Goal: Find specific page/section: Find specific page/section

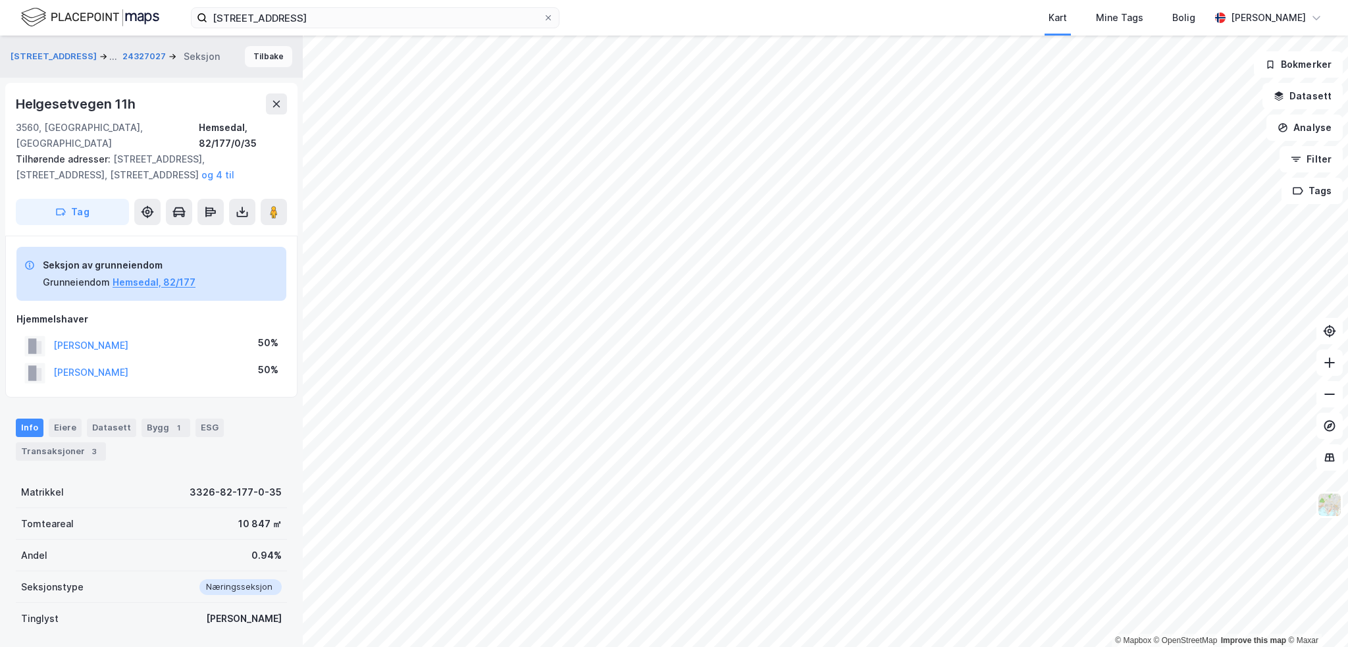
click at [248, 58] on button "Tilbake" at bounding box center [268, 56] width 47 height 21
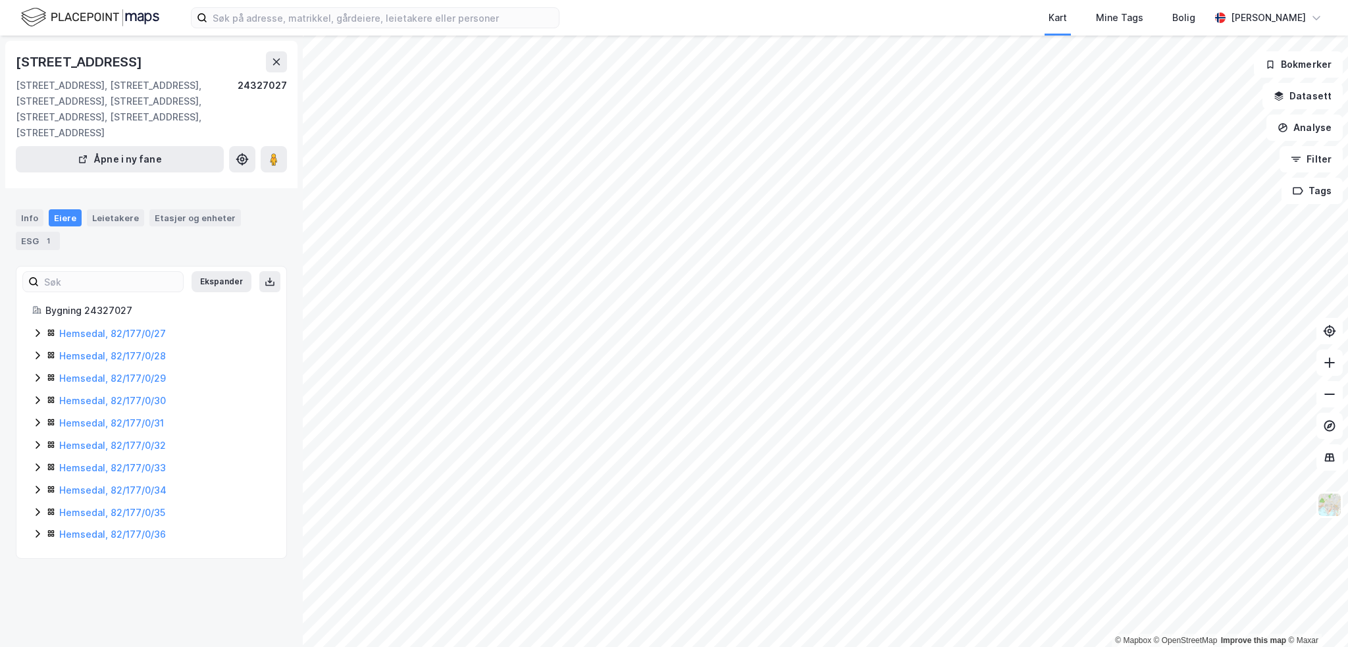
click at [143, 14] on img at bounding box center [90, 17] width 138 height 23
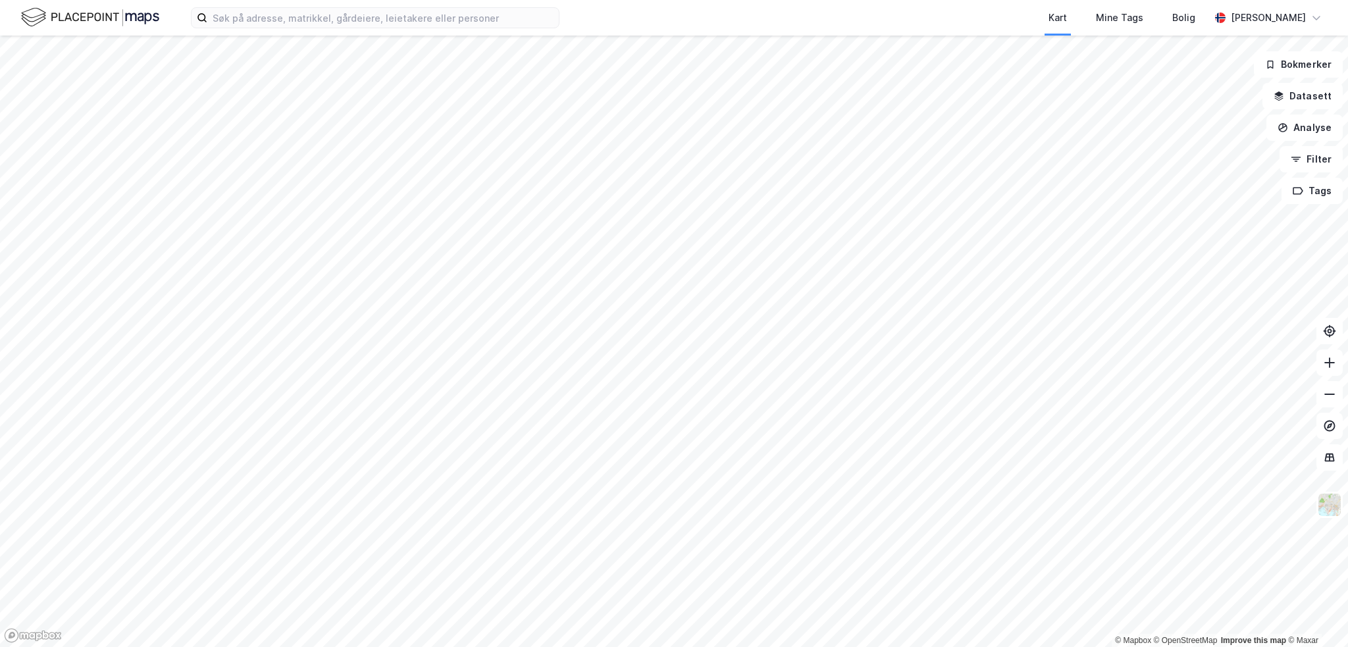
click at [90, 15] on img at bounding box center [90, 17] width 138 height 23
